Goal: Task Accomplishment & Management: Use online tool/utility

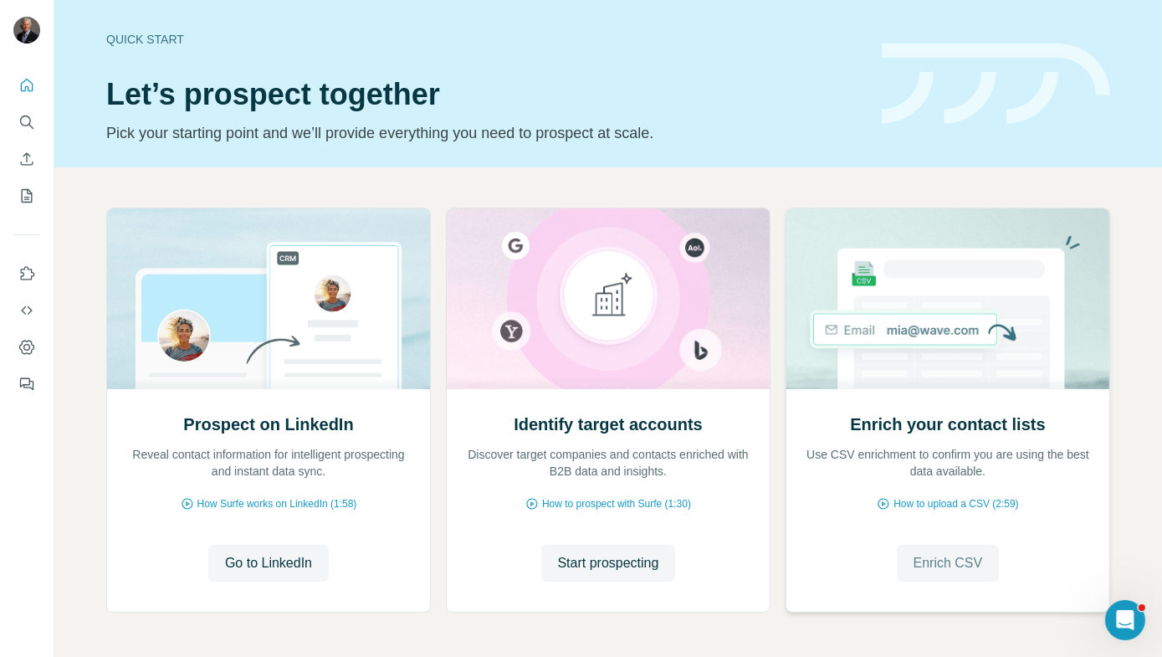
click at [948, 569] on span "Enrich CSV" at bounding box center [948, 563] width 69 height 20
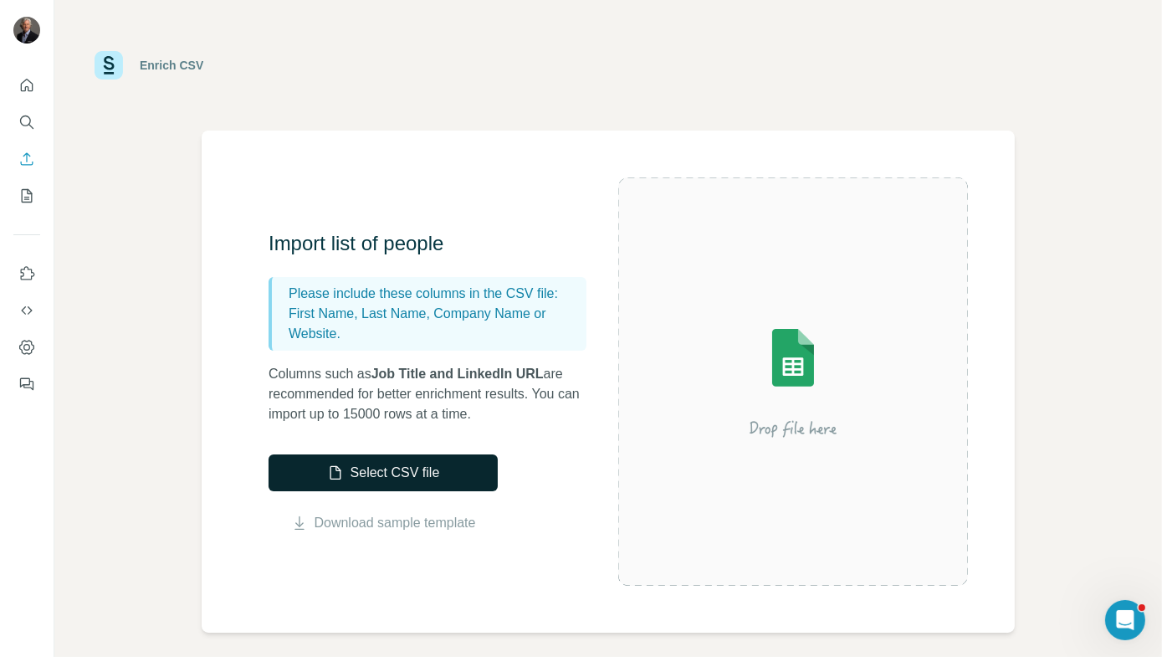
click at [470, 463] on button "Select CSV file" at bounding box center [383, 472] width 229 height 37
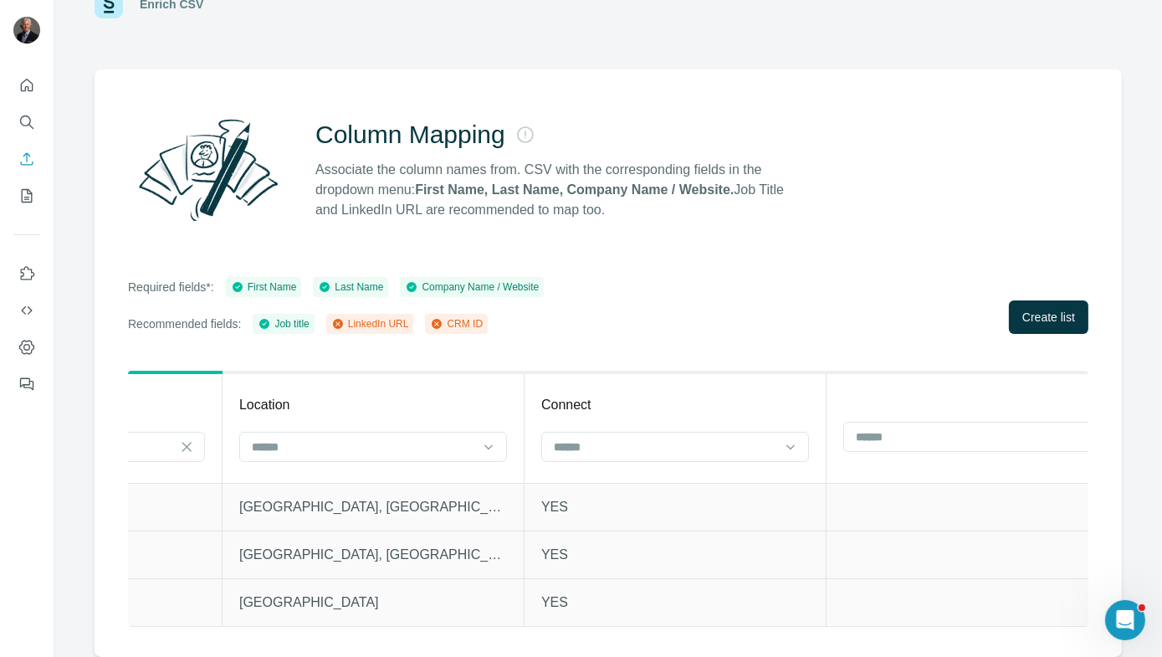
scroll to position [0, 1166]
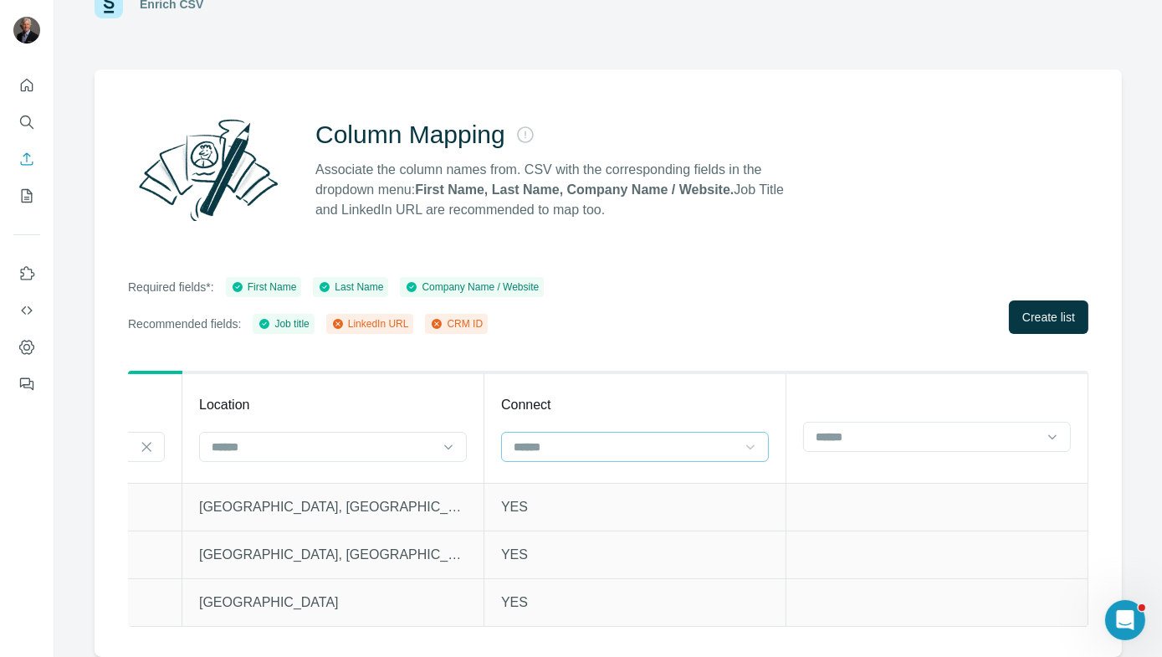
click at [742, 438] on icon at bounding box center [750, 446] width 17 height 17
click at [742, 432] on div at bounding box center [750, 447] width 17 height 30
click at [709, 499] on div "LinkedIn URL" at bounding box center [622, 502] width 239 height 17
click at [1044, 428] on icon at bounding box center [1052, 436] width 17 height 17
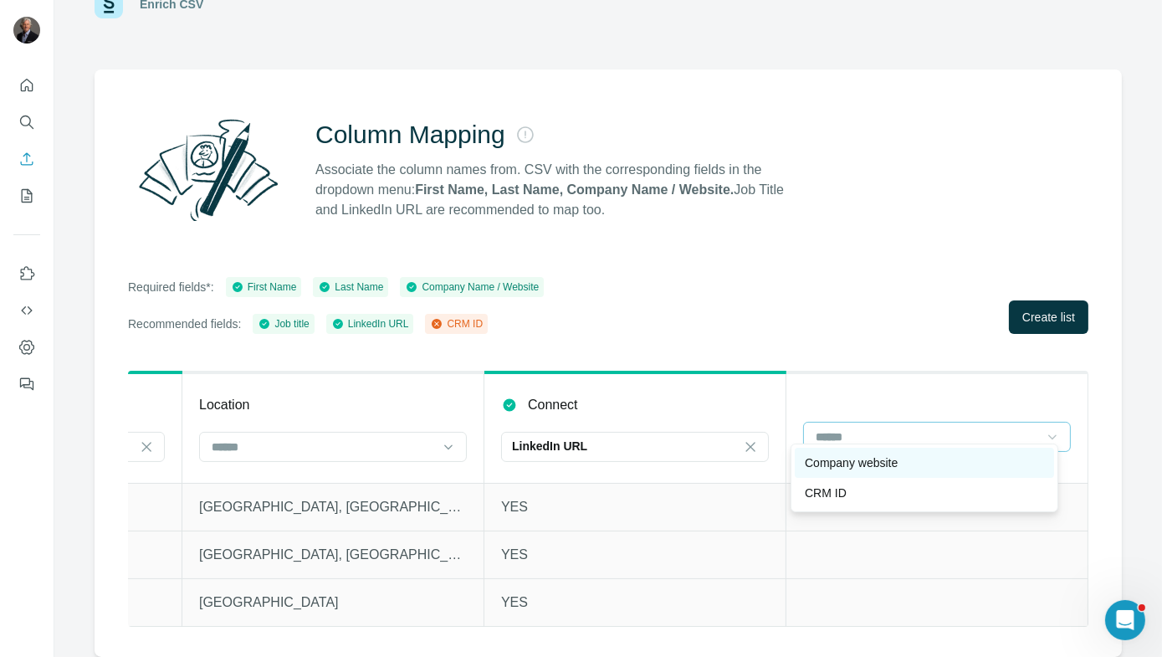
click at [1016, 468] on div "Company website" at bounding box center [924, 462] width 239 height 17
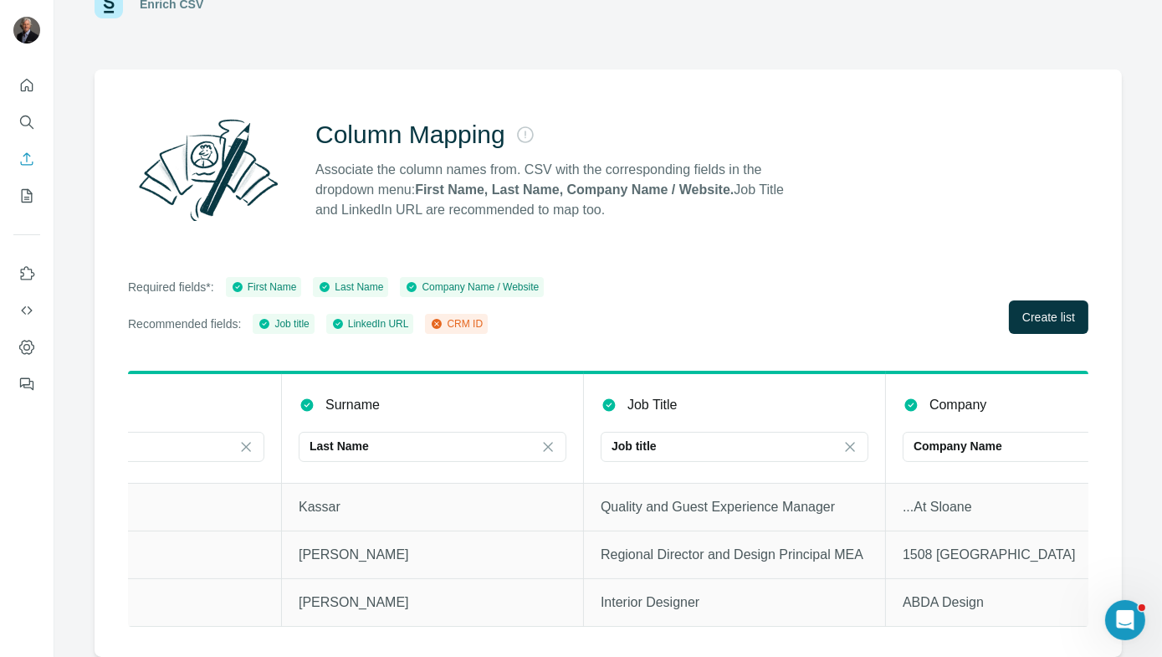
scroll to position [0, 0]
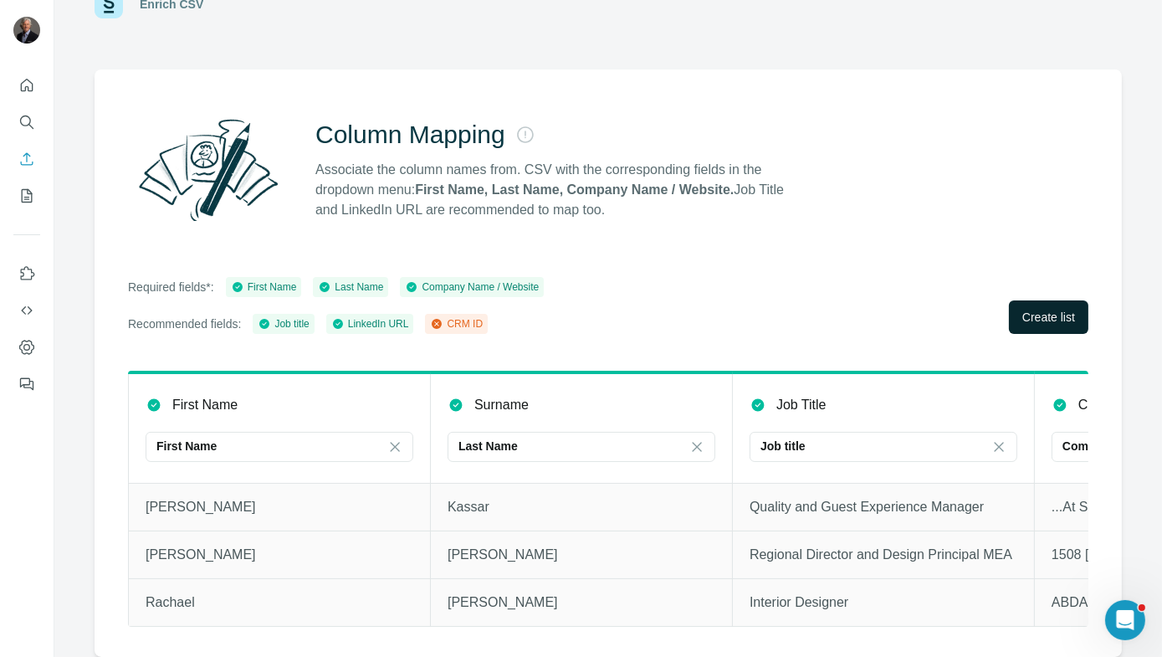
click at [1060, 314] on button "Create list" at bounding box center [1048, 316] width 79 height 33
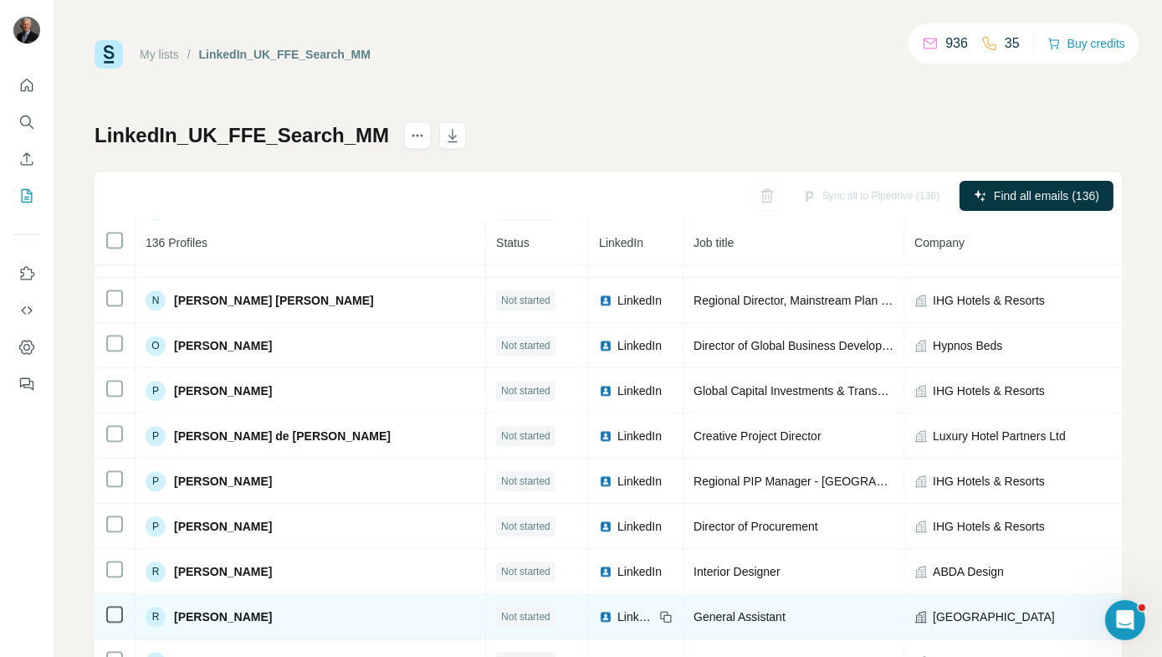
scroll to position [4901, 0]
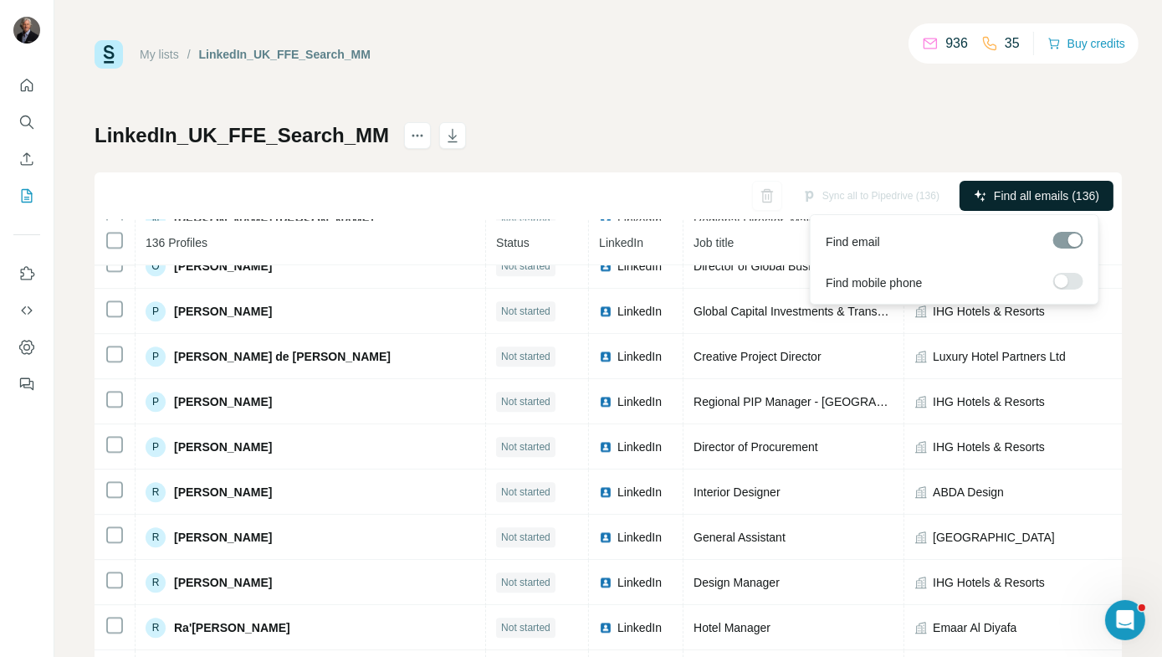
click at [1011, 199] on span "Find all emails (136)" at bounding box center [1046, 195] width 105 height 17
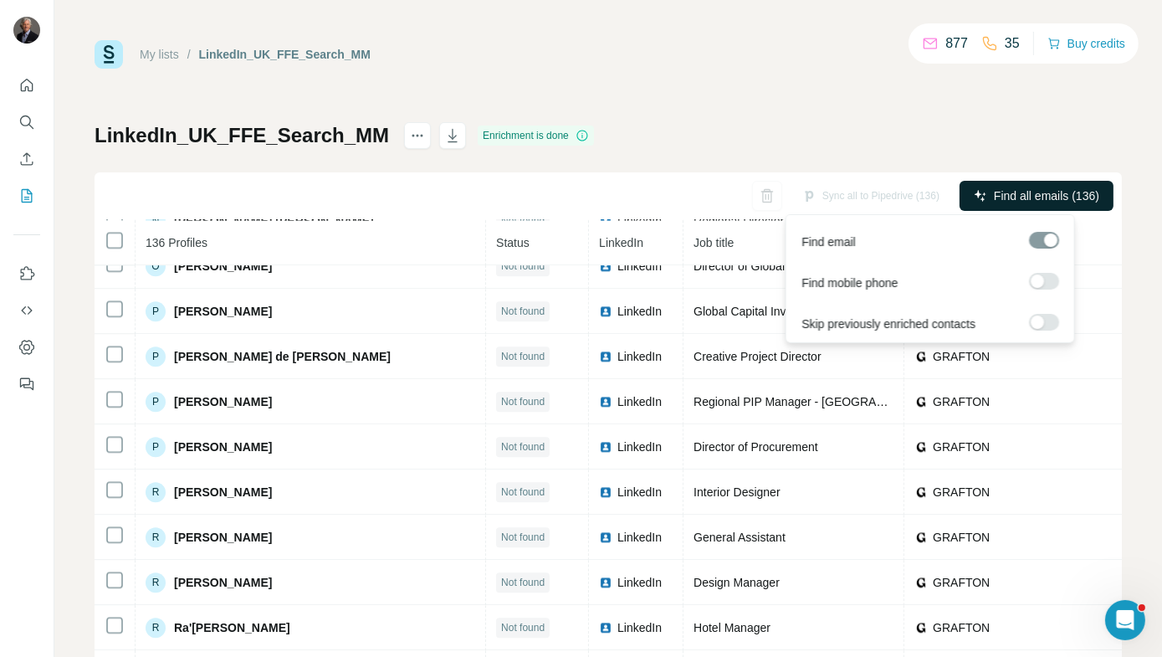
click at [1011, 199] on span "Find all emails (136)" at bounding box center [1046, 195] width 105 height 17
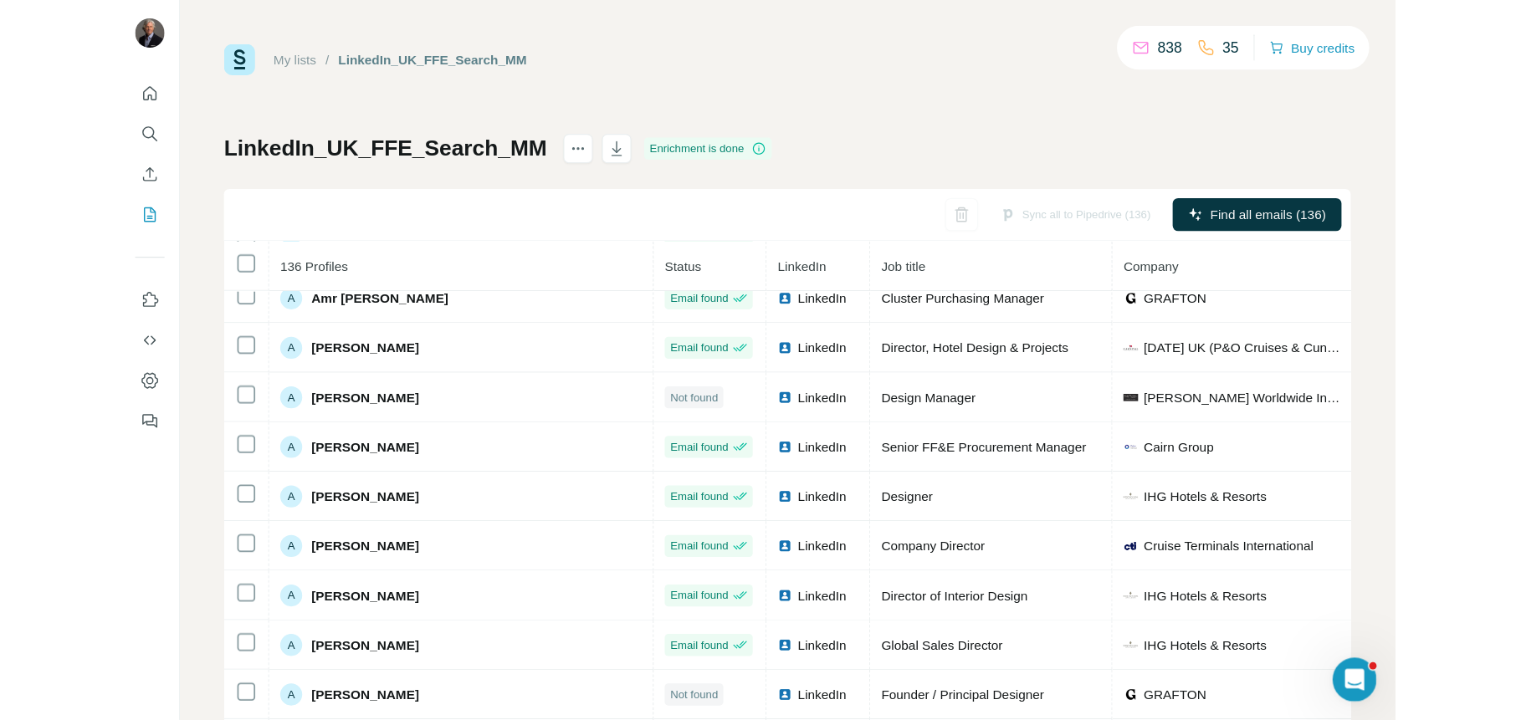
scroll to position [0, 0]
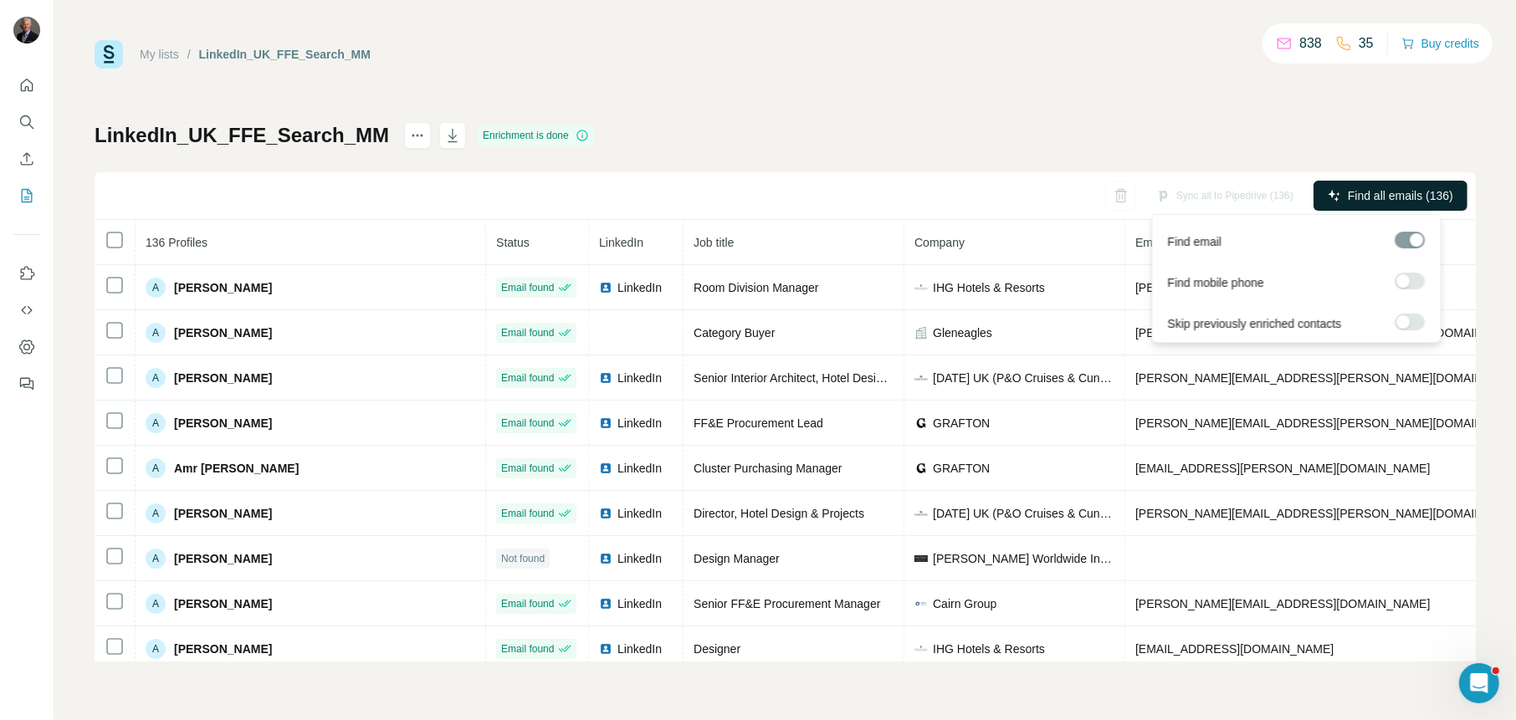
click at [1161, 197] on span "Find all emails (136)" at bounding box center [1400, 195] width 105 height 17
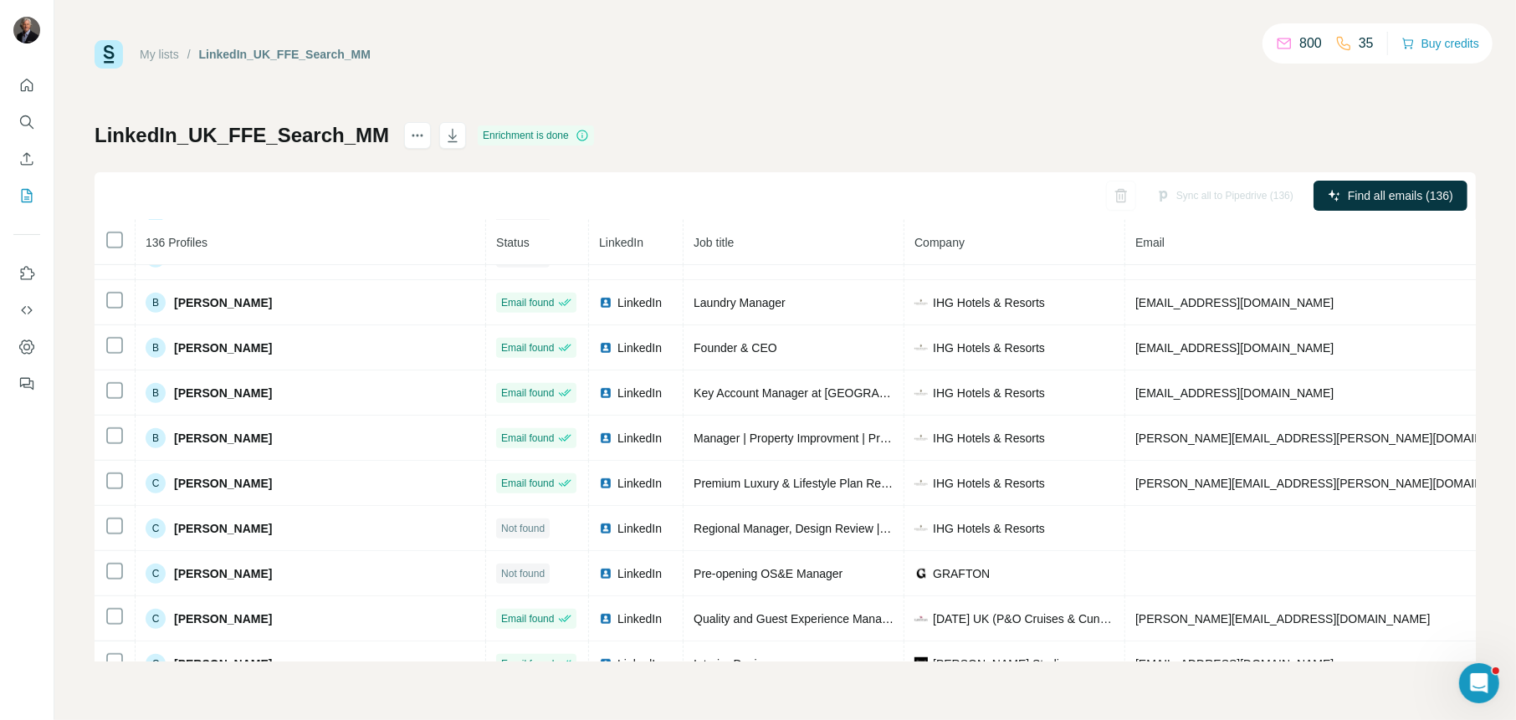
scroll to position [885, 0]
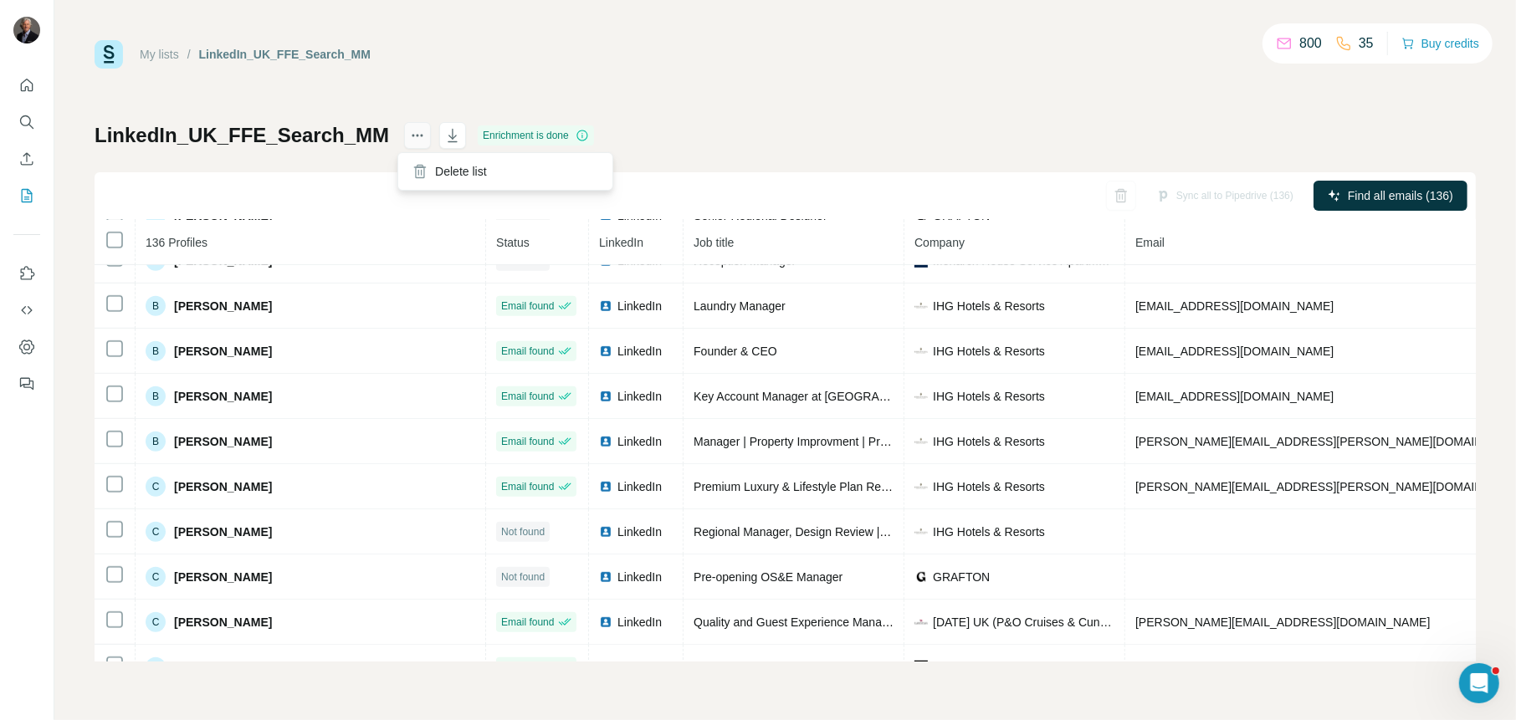
click at [417, 136] on icon "actions" at bounding box center [418, 136] width 3 height 3
click at [440, 173] on div "Delete list" at bounding box center [505, 171] width 207 height 30
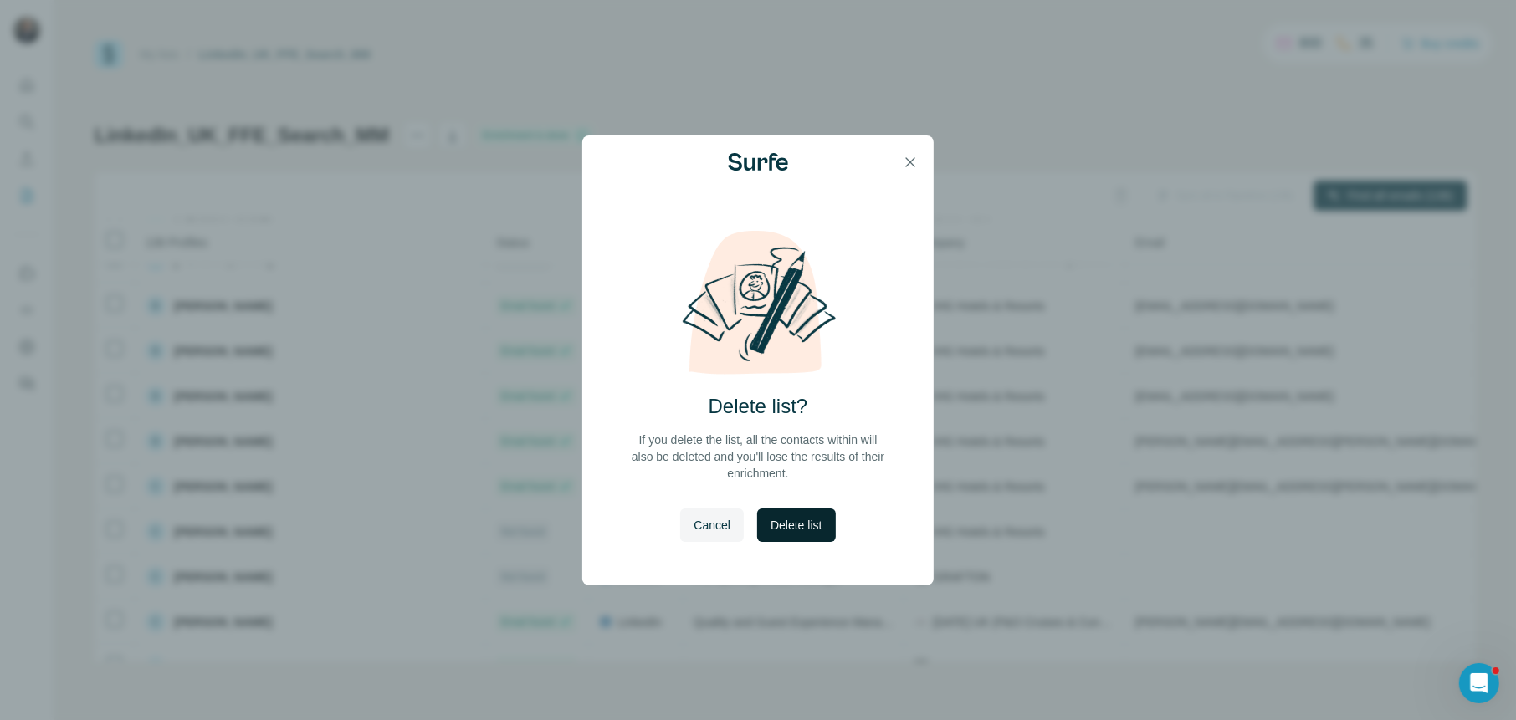
click at [808, 521] on span "Delete list" at bounding box center [795, 525] width 51 height 17
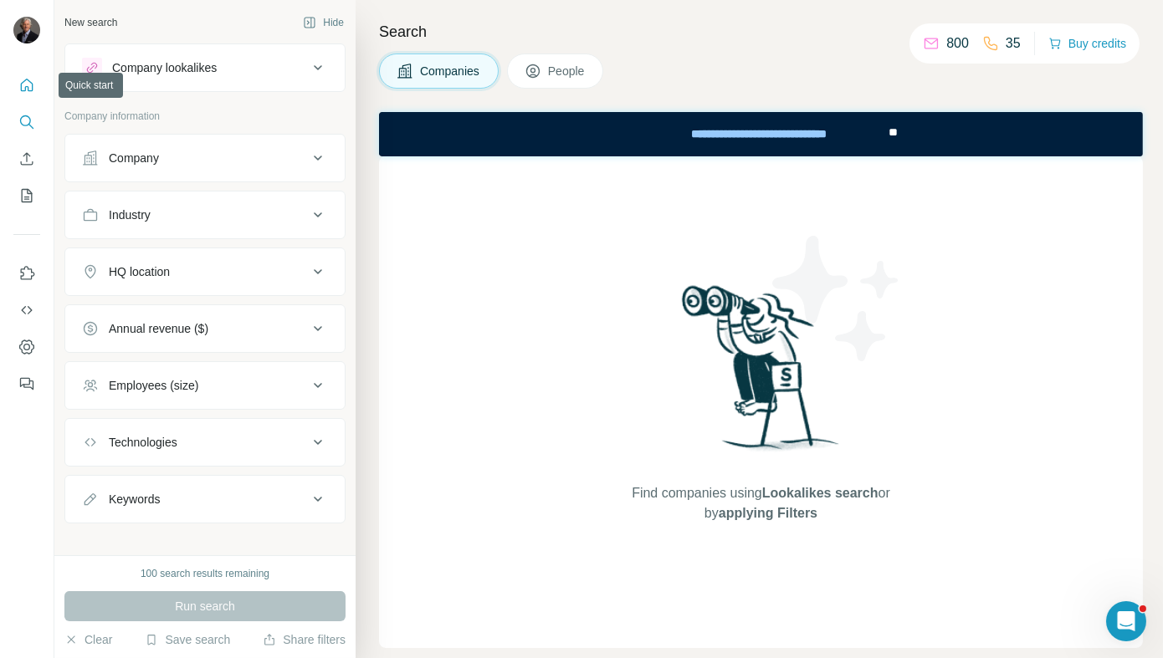
click at [29, 83] on icon "Quick start" at bounding box center [26, 85] width 17 height 17
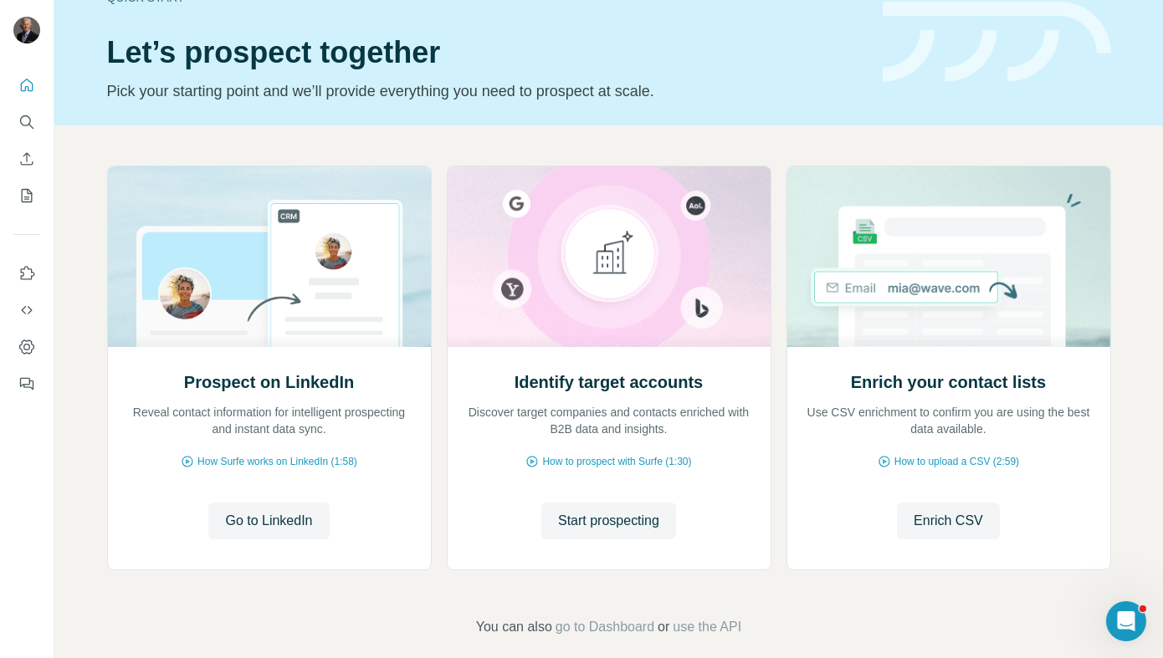
scroll to position [60, 0]
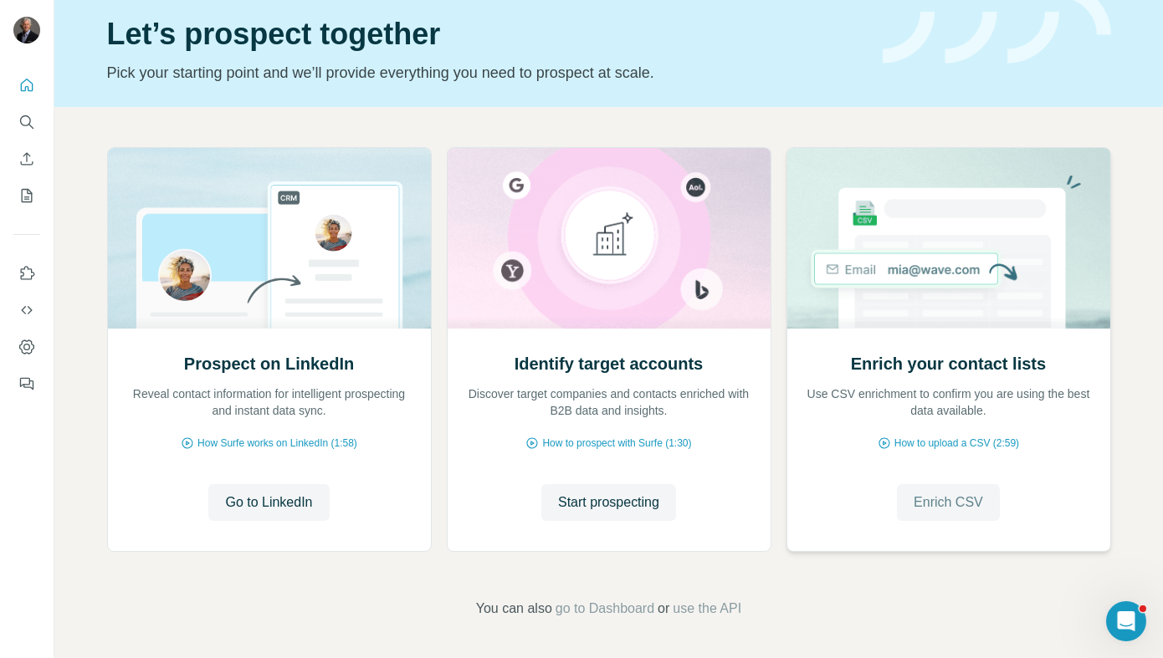
click at [919, 505] on span "Enrich CSV" at bounding box center [948, 503] width 69 height 20
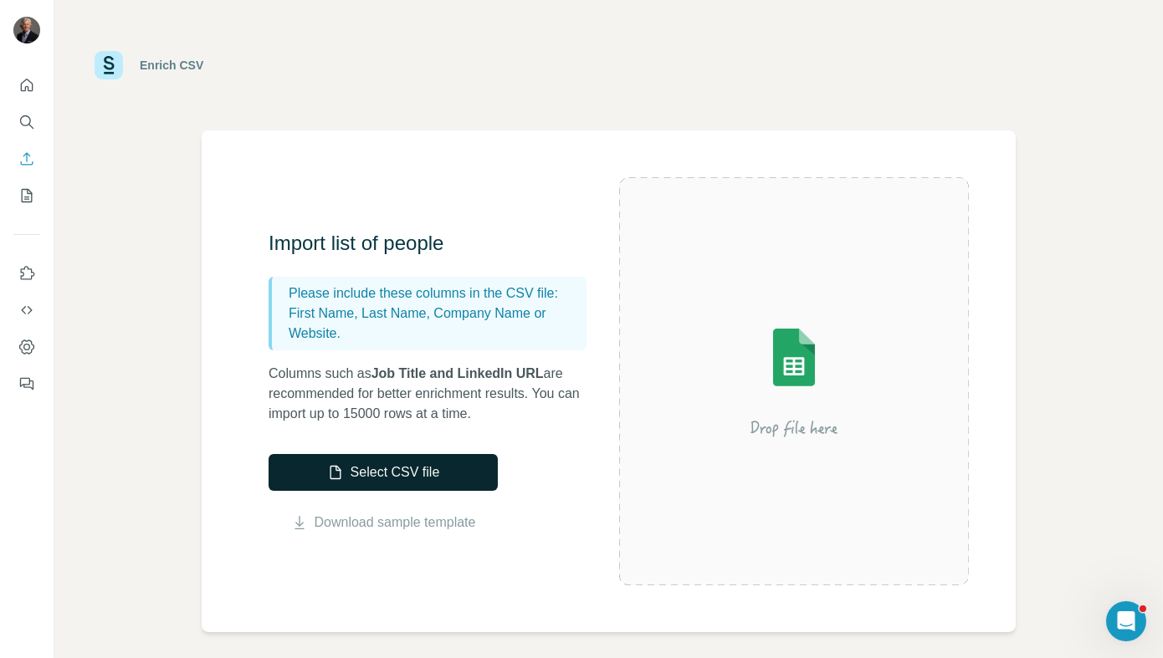
click at [439, 473] on button "Select CSV file" at bounding box center [383, 472] width 229 height 37
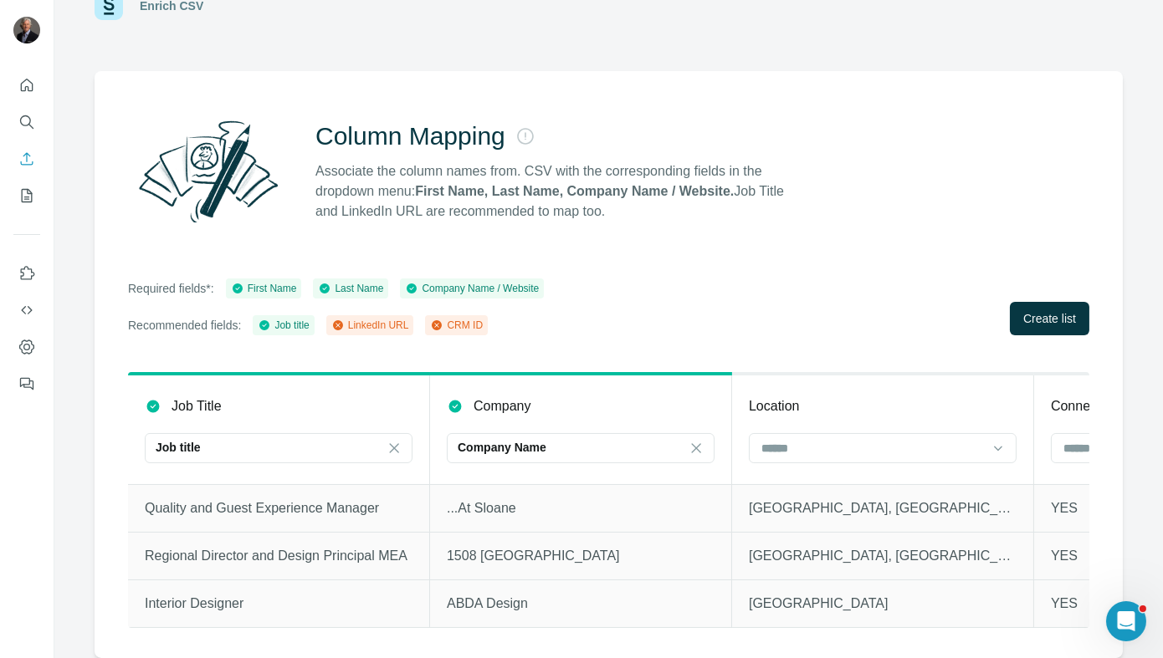
scroll to position [0, 613]
click at [990, 443] on icon at bounding box center [989, 448] width 17 height 17
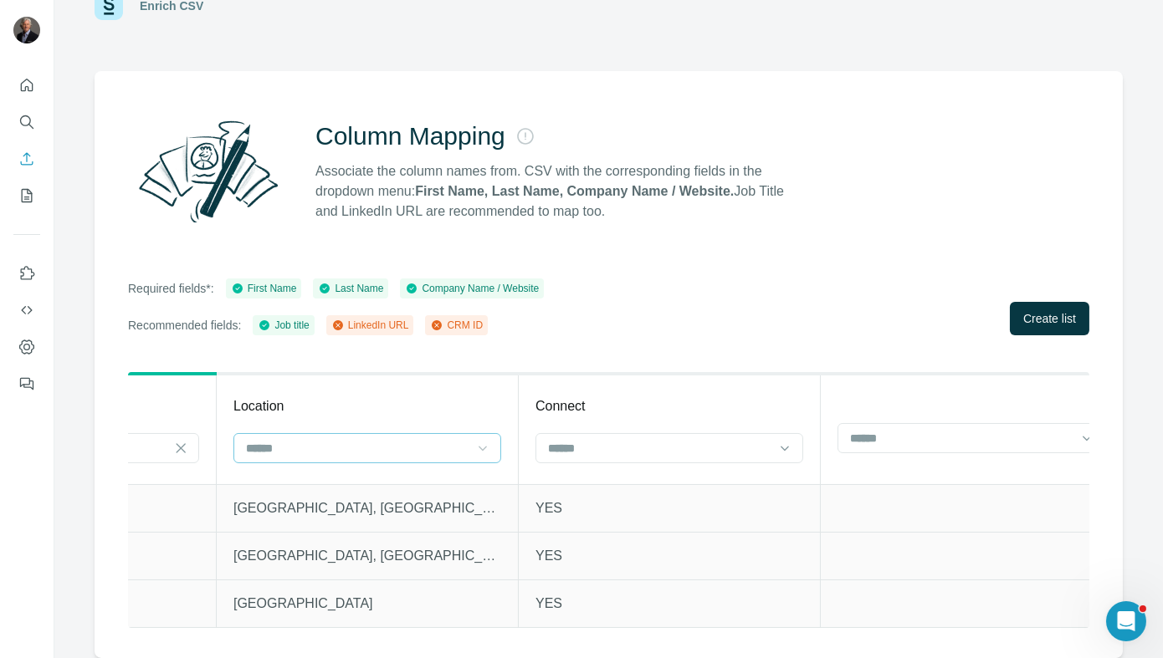
scroll to position [0, 1165]
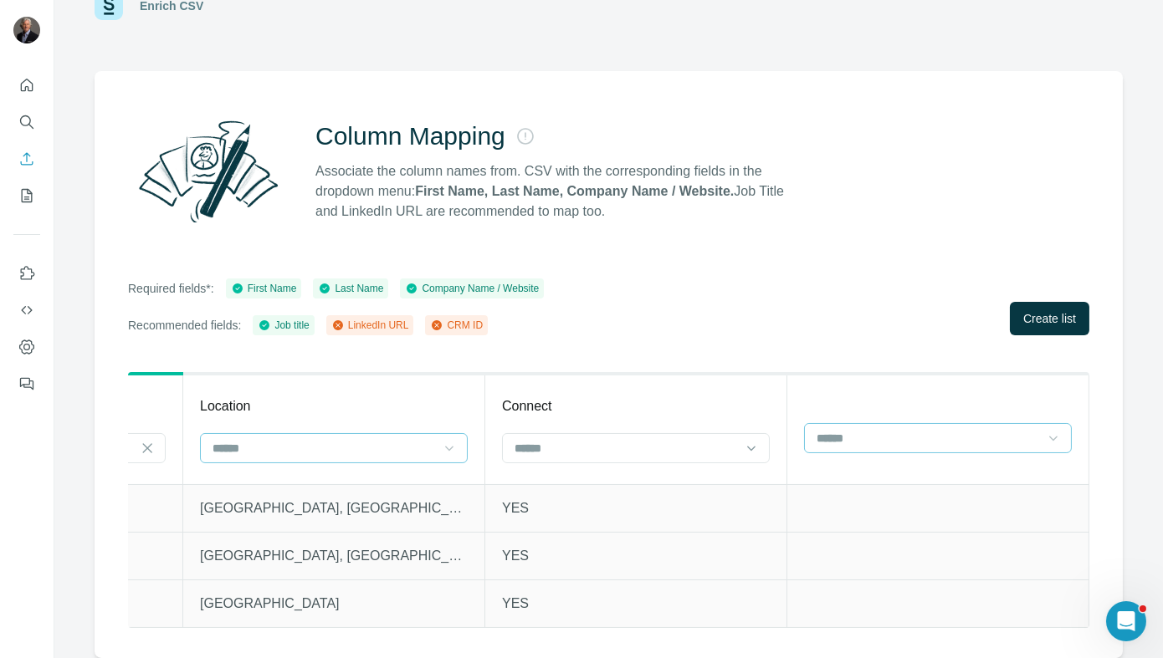
click at [1046, 430] on icon at bounding box center [1053, 438] width 17 height 17
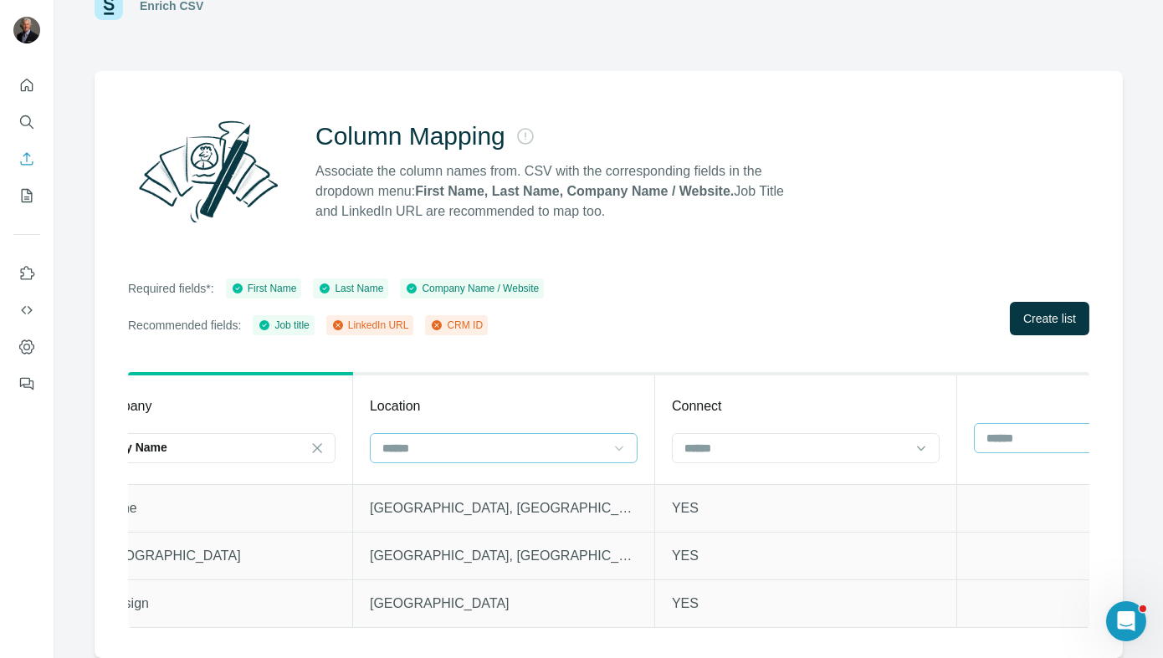
scroll to position [0, 985]
click at [924, 440] on icon at bounding box center [920, 448] width 17 height 17
click at [862, 503] on div "LinkedIn URL" at bounding box center [803, 504] width 239 height 17
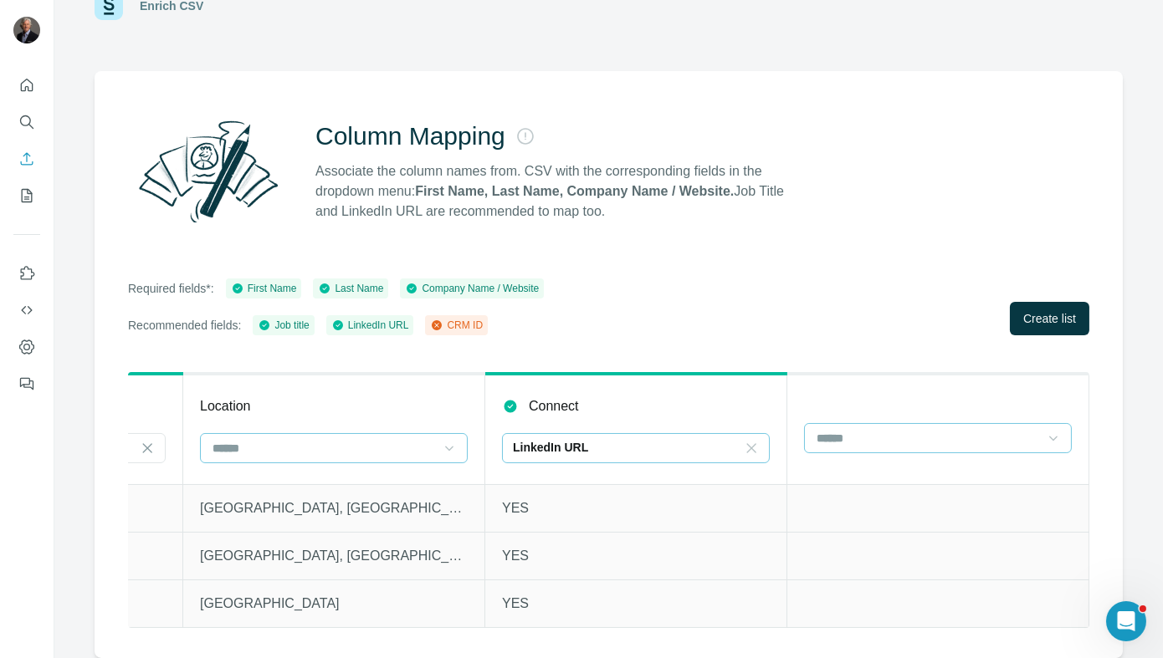
scroll to position [0, 1165]
click at [1045, 433] on icon at bounding box center [1053, 438] width 17 height 17
click at [1029, 456] on div "Company website" at bounding box center [925, 464] width 239 height 17
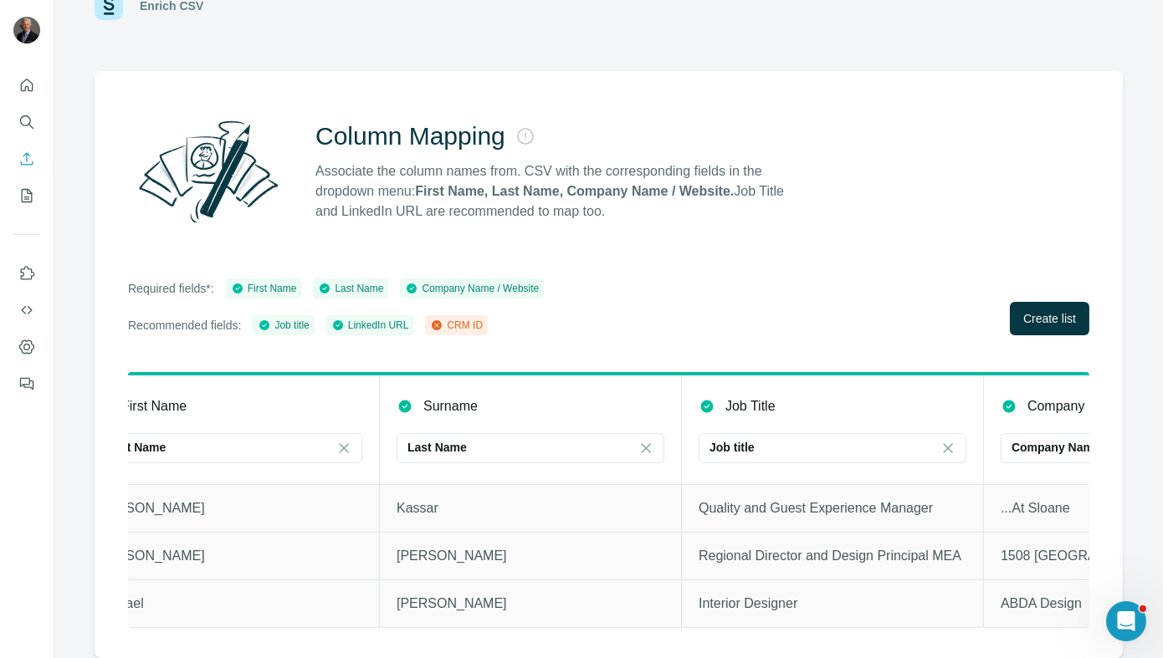
scroll to position [0, 0]
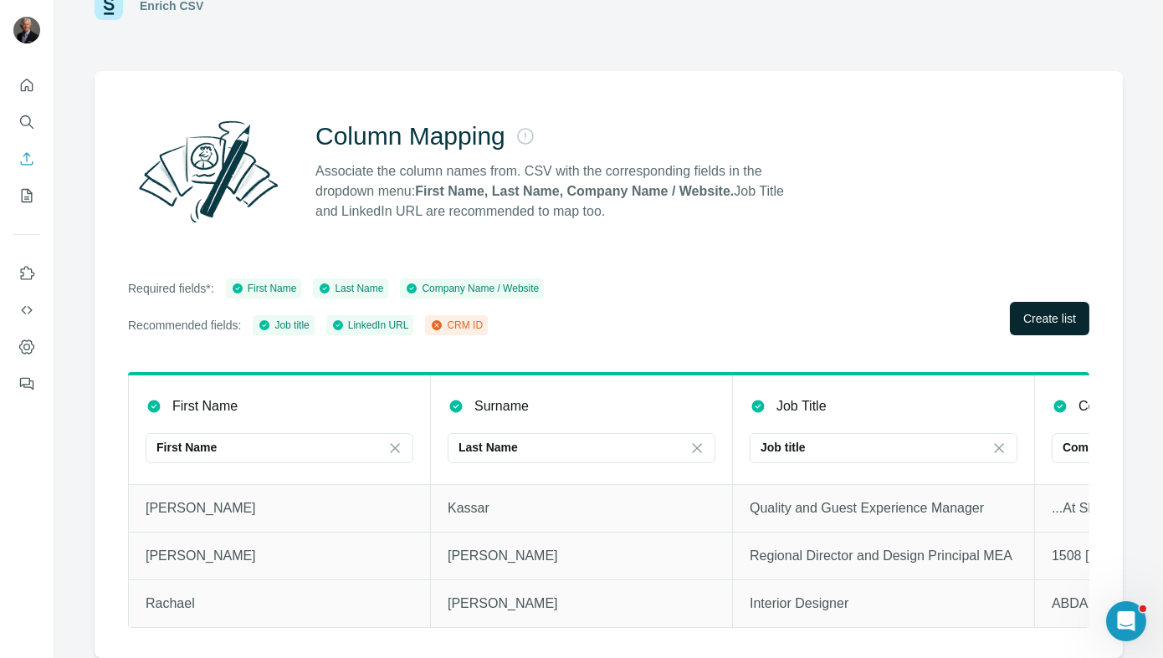
click at [1031, 320] on button "Create list" at bounding box center [1049, 318] width 79 height 33
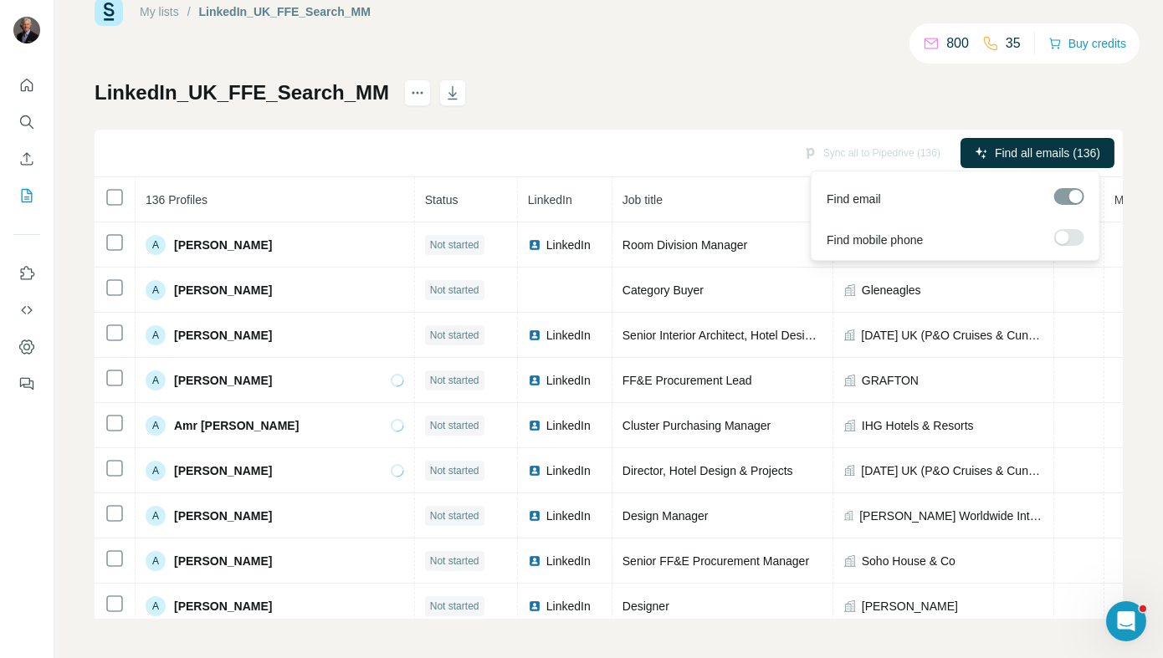
click at [996, 156] on span "Find all emails (136)" at bounding box center [1047, 153] width 105 height 17
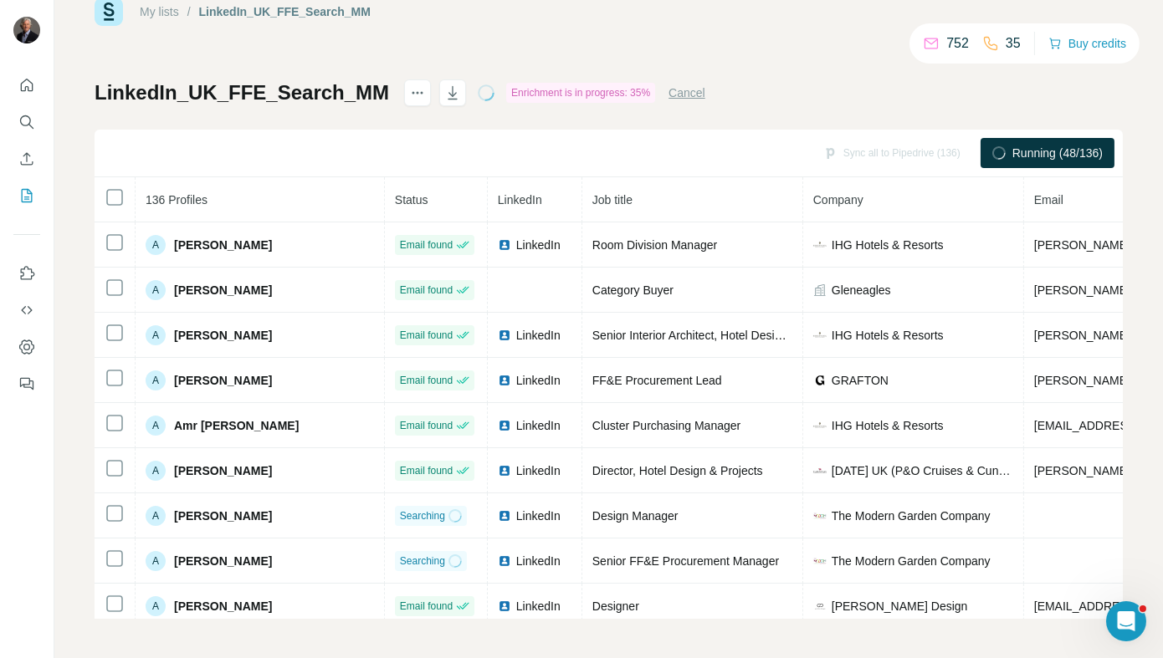
click at [683, 94] on button "Cancel" at bounding box center [686, 92] width 37 height 17
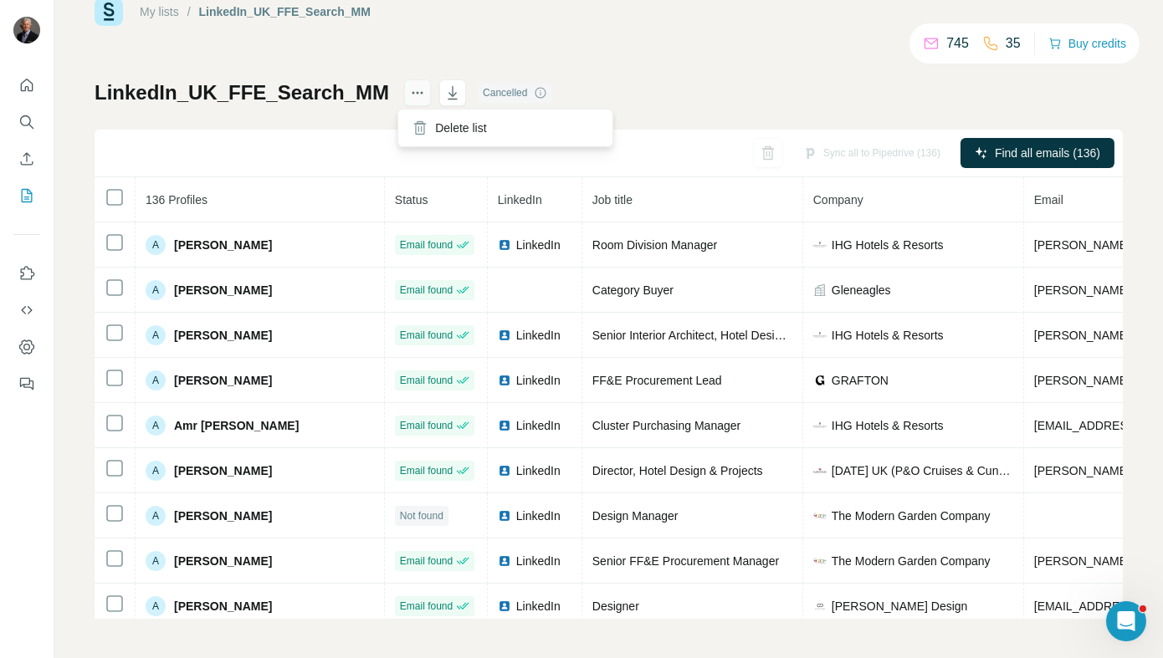
click at [421, 92] on icon "actions" at bounding box center [422, 93] width 3 height 3
click at [438, 128] on div "Delete list" at bounding box center [505, 128] width 207 height 30
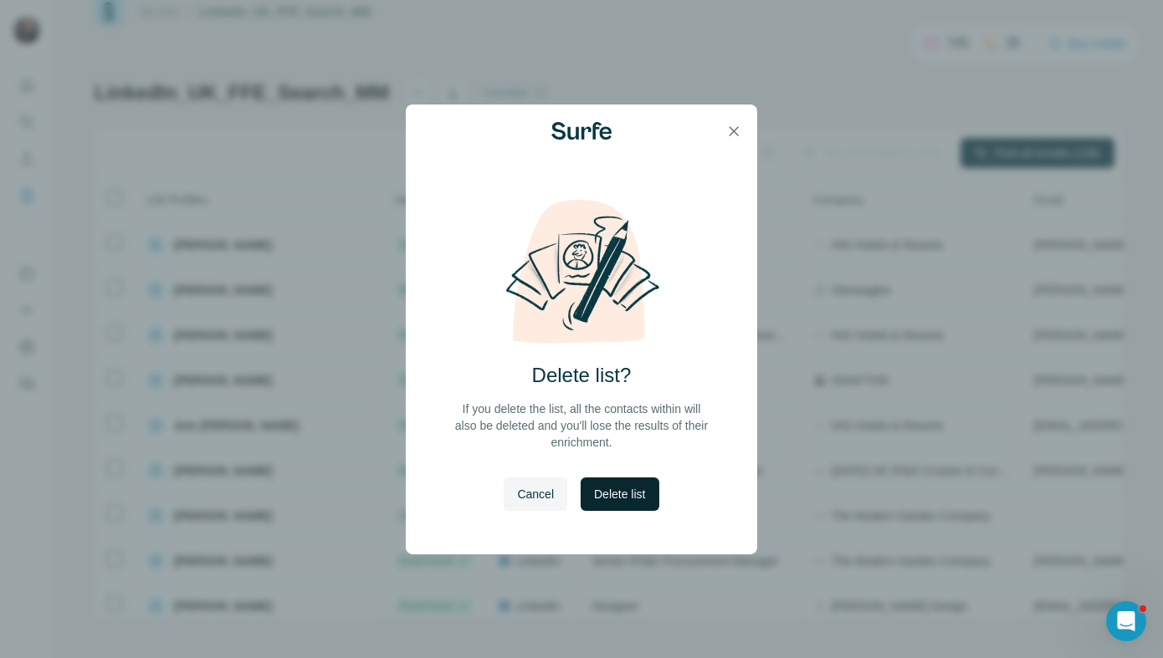
click at [642, 504] on button "Delete list" at bounding box center [620, 494] width 78 height 33
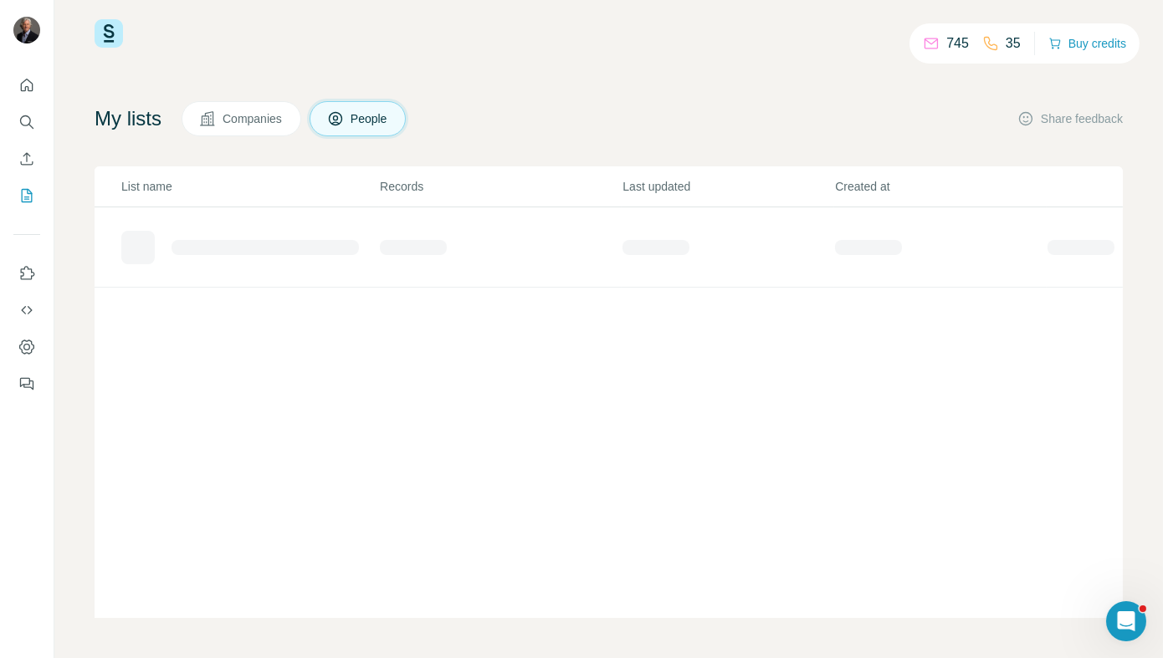
scroll to position [20, 0]
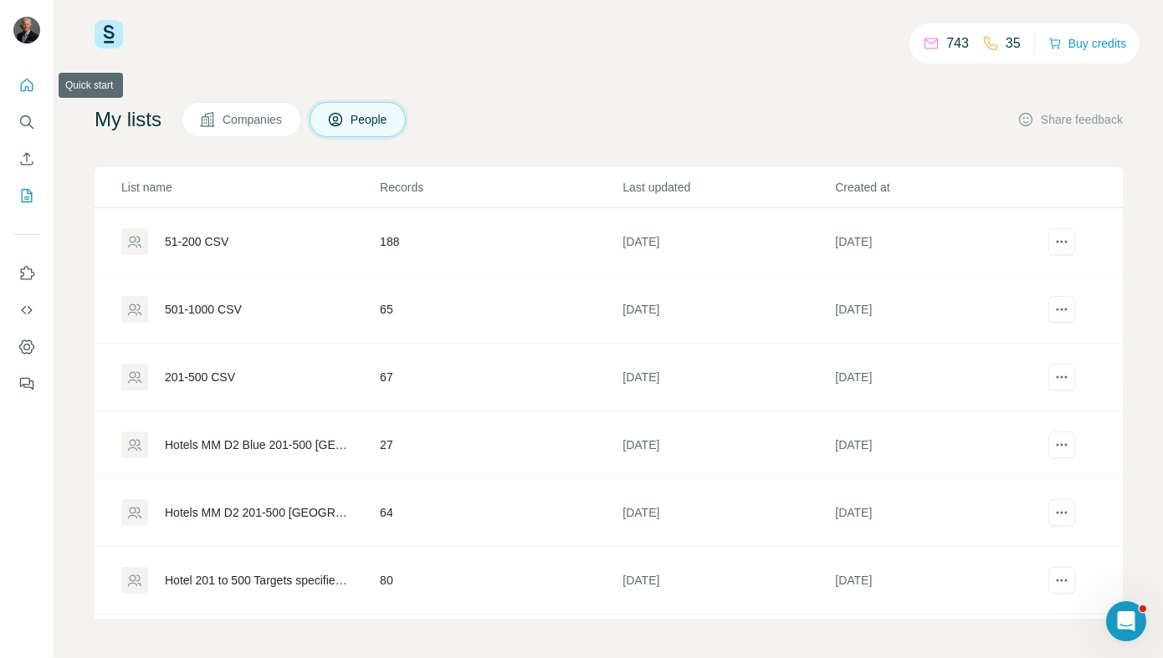
click at [25, 83] on icon "Quick start" at bounding box center [26, 85] width 17 height 17
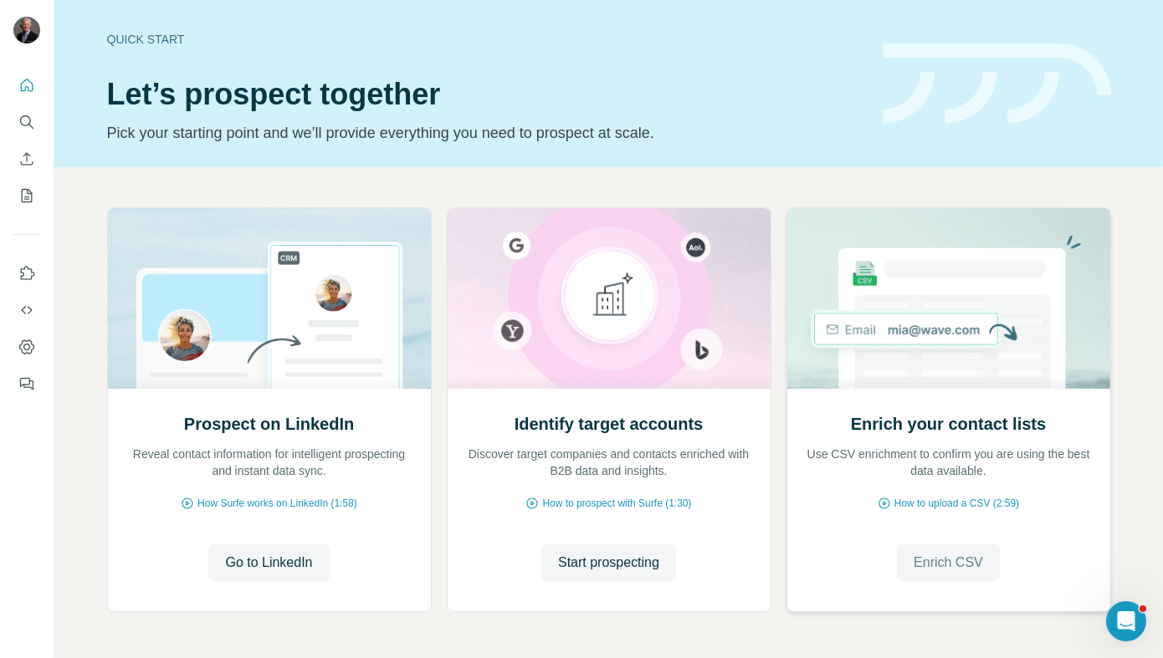
click at [968, 566] on span "Enrich CSV" at bounding box center [948, 563] width 69 height 20
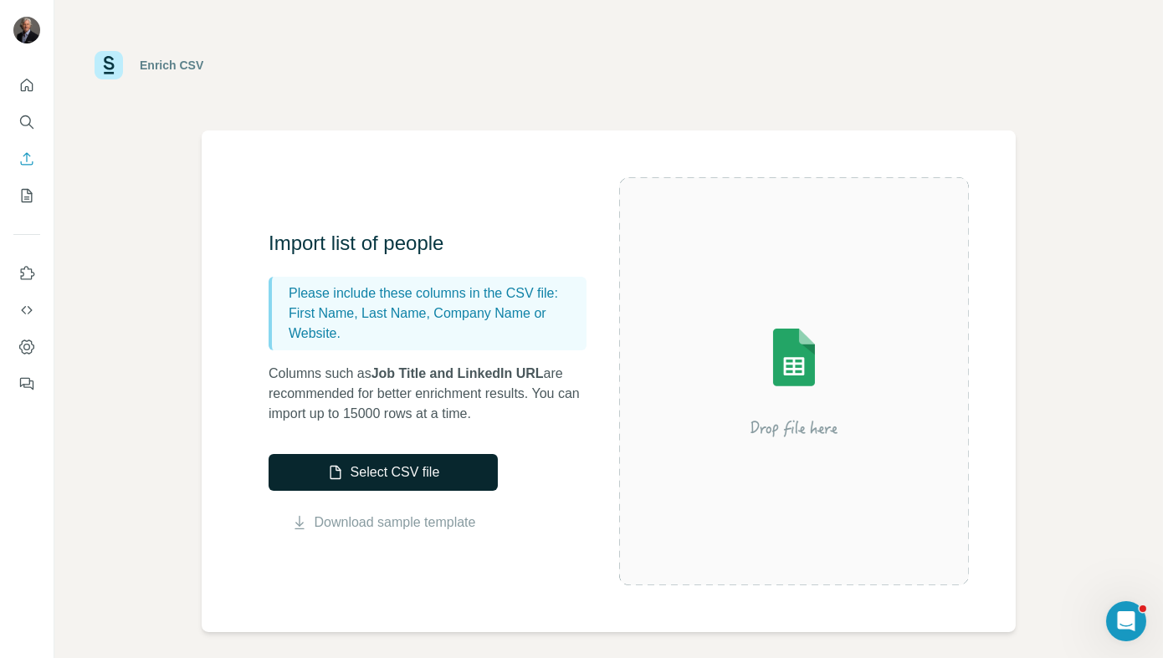
click at [422, 466] on button "Select CSV file" at bounding box center [383, 472] width 229 height 37
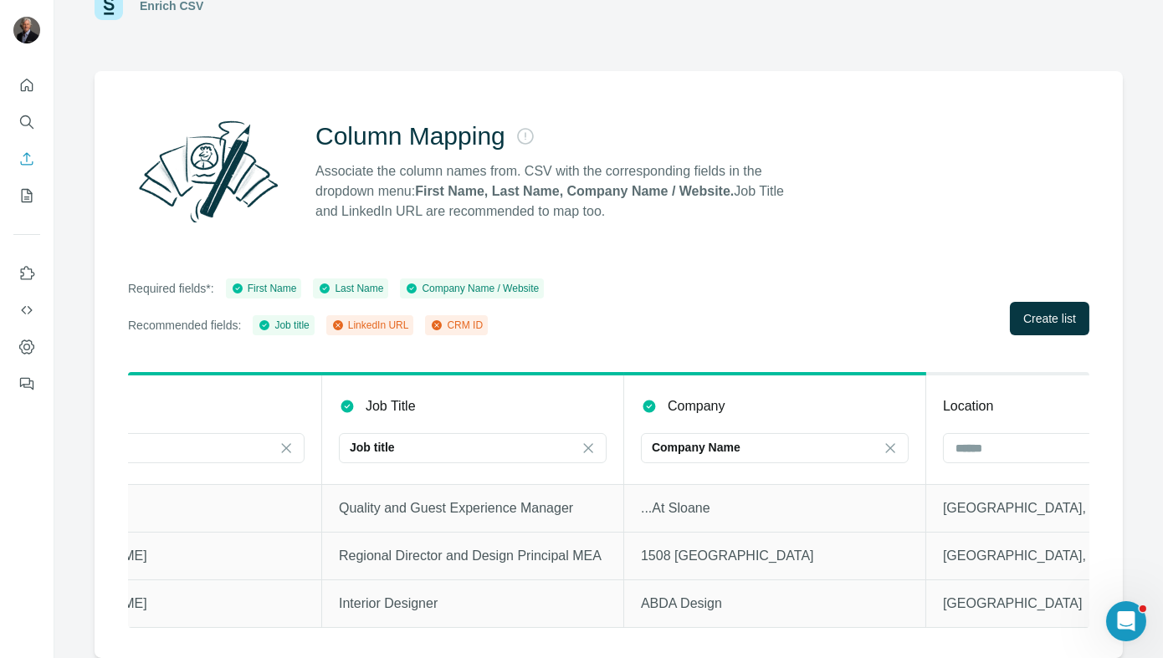
scroll to position [0, 561]
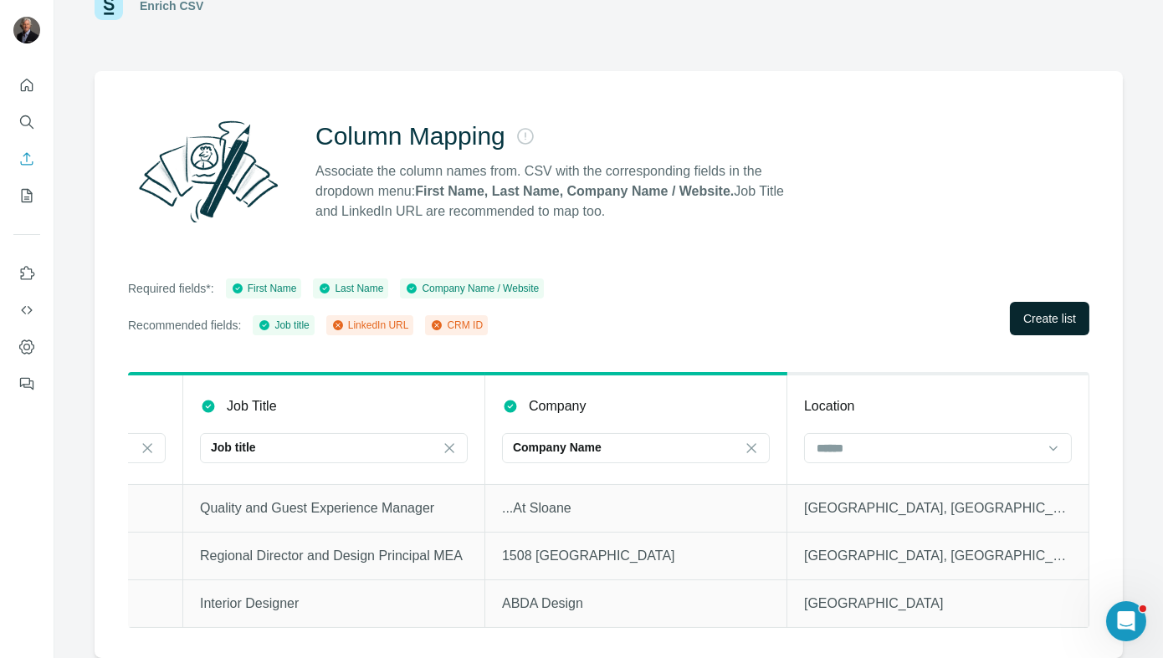
click at [1057, 315] on button "Create list" at bounding box center [1049, 318] width 79 height 33
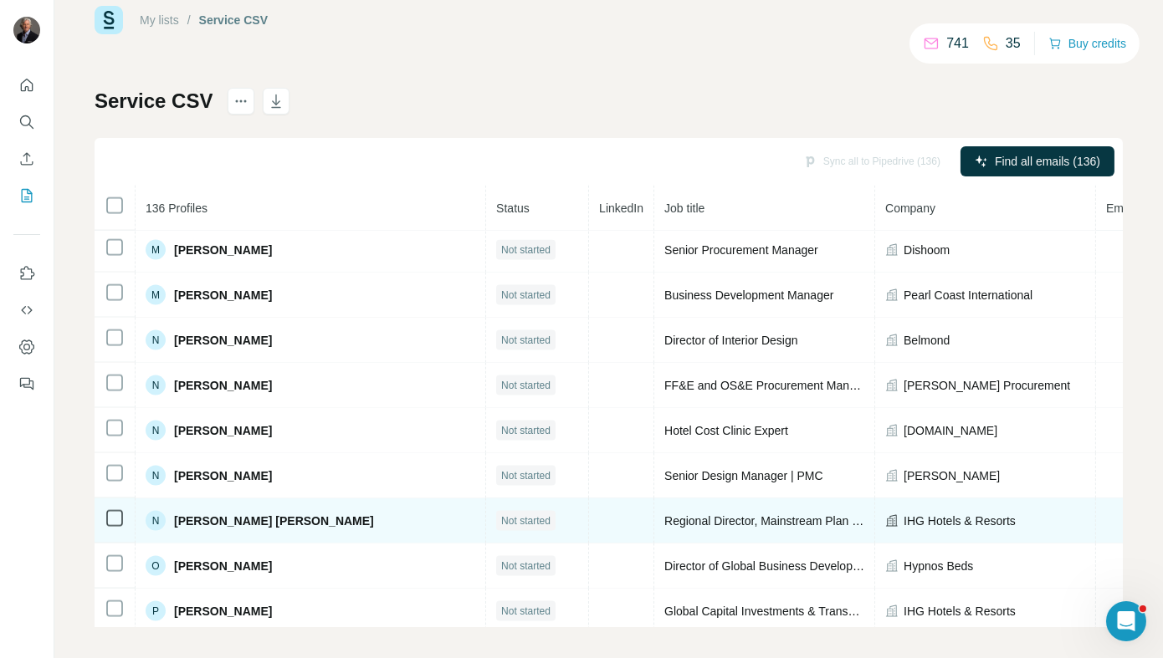
scroll to position [43, 0]
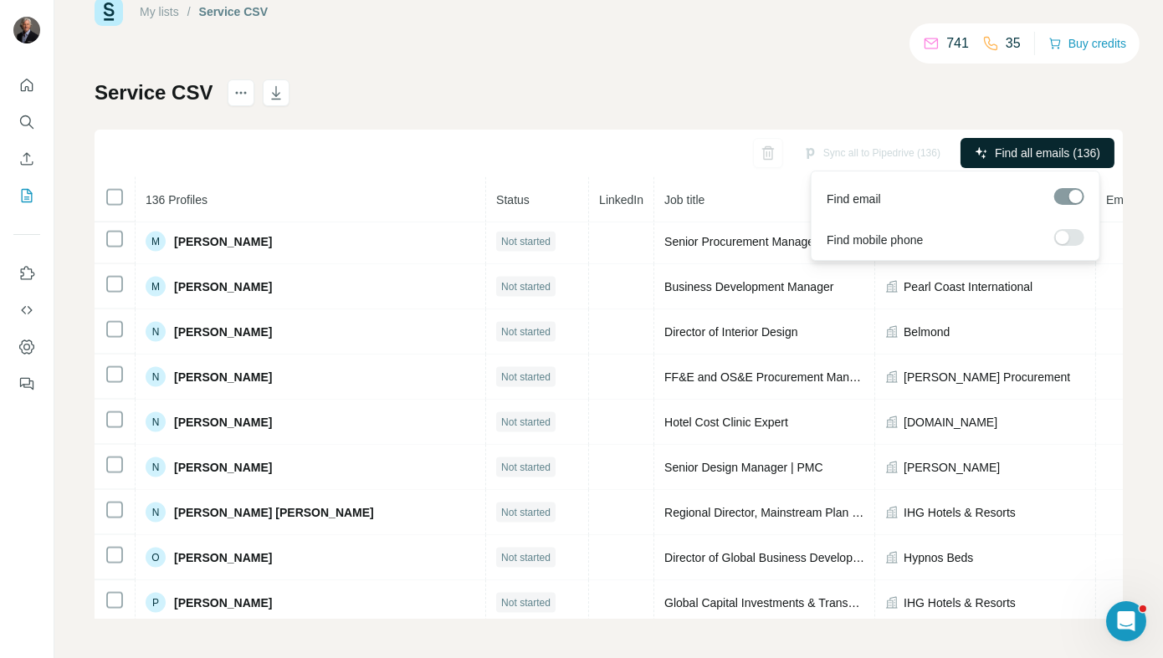
click at [1011, 155] on span "Find all emails (136)" at bounding box center [1047, 153] width 105 height 17
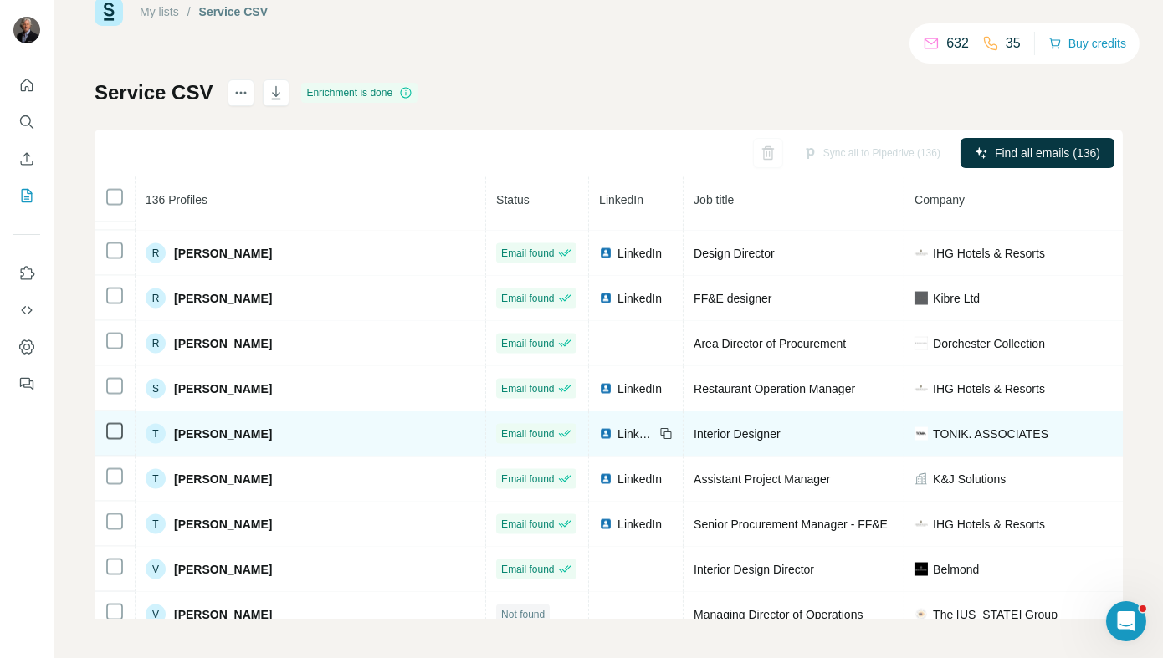
scroll to position [5467, 0]
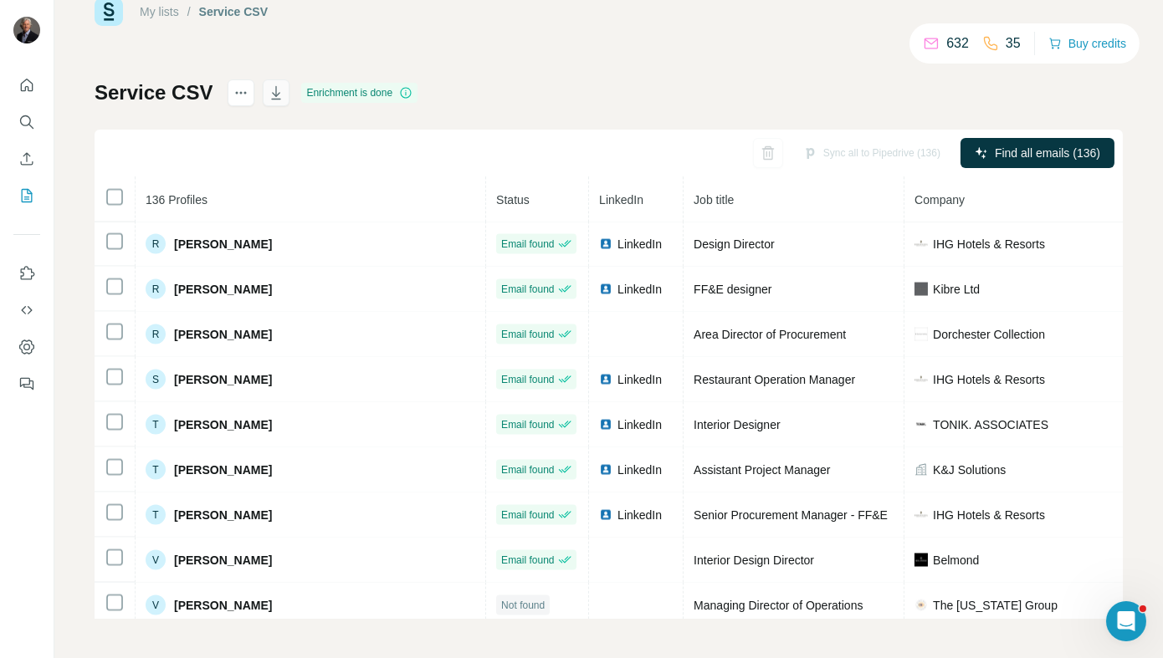
click at [275, 94] on icon "button" at bounding box center [277, 94] width 8 height 5
